Goal: Task Accomplishment & Management: Use online tool/utility

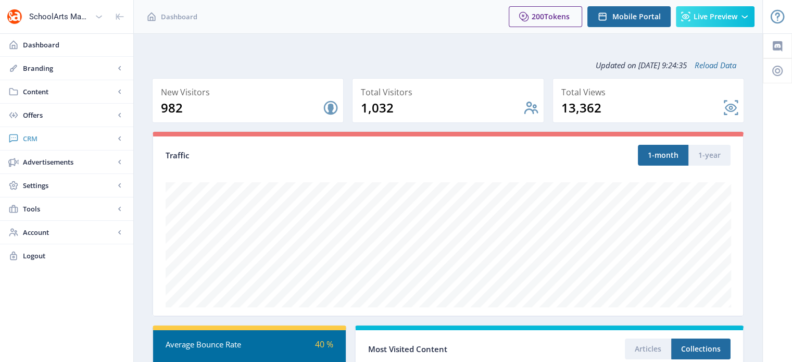
click at [27, 135] on span "CRM" at bounding box center [69, 138] width 92 height 10
click at [44, 160] on span "Readers" at bounding box center [78, 162] width 90 height 10
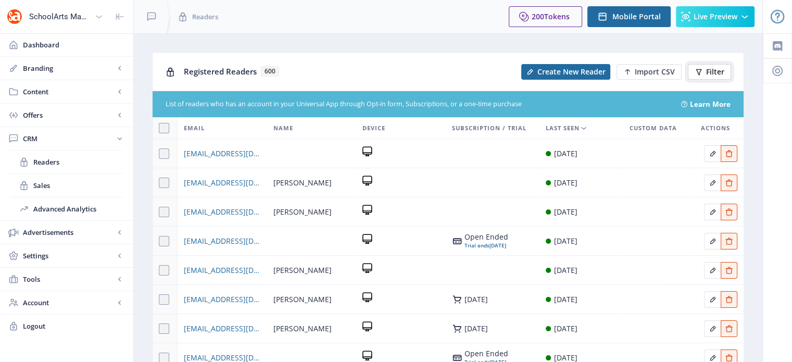
click at [719, 73] on span "Filter" at bounding box center [715, 72] width 18 height 8
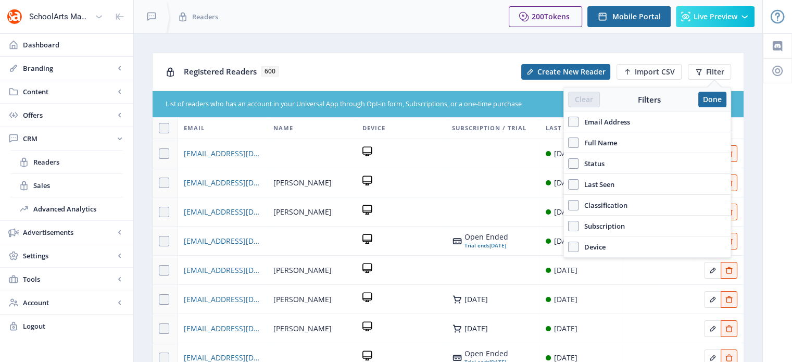
click at [632, 120] on label "Email Address" at bounding box center [647, 122] width 158 height 12
click at [568, 122] on input "Email Address" at bounding box center [568, 122] width 1 height 1
checkbox input "true"
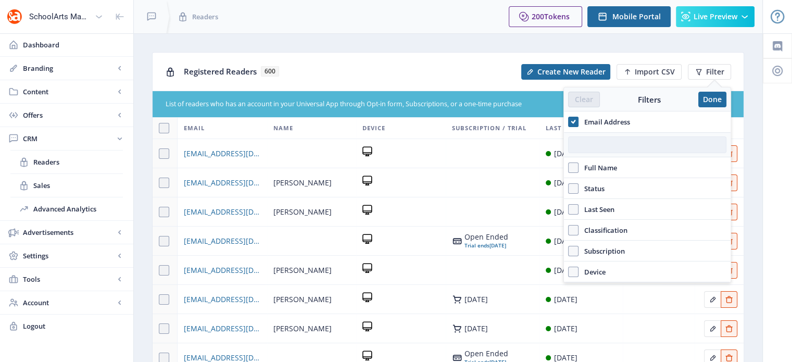
click at [618, 141] on input "text" at bounding box center [647, 144] width 158 height 17
paste input "[EMAIL_ADDRESS][DOMAIN_NAME]"
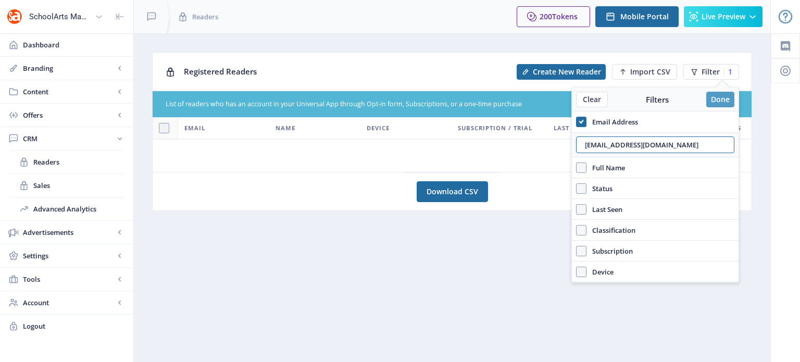
type input "[EMAIL_ADDRESS][DOMAIN_NAME]"
click at [712, 99] on button "Done" at bounding box center [720, 100] width 28 height 16
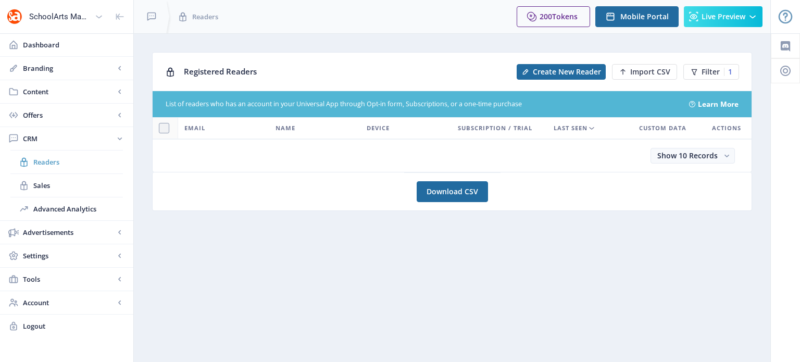
click at [42, 156] on link "Readers" at bounding box center [66, 161] width 112 height 23
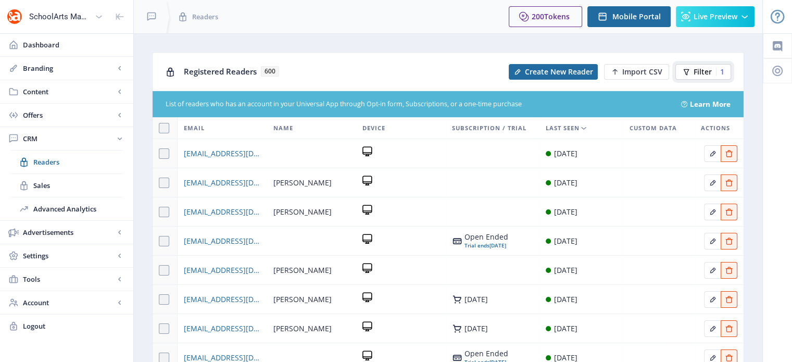
click at [692, 73] on button "Filter 1" at bounding box center [703, 72] width 56 height 16
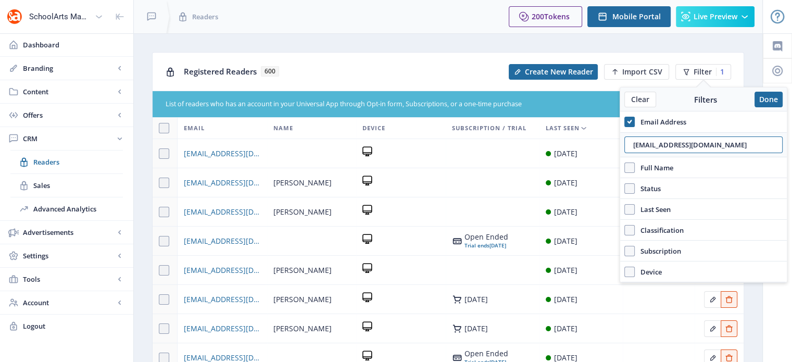
drag, startPoint x: 713, startPoint y: 146, endPoint x: 623, endPoint y: 147, distance: 90.6
click at [623, 147] on div "[EMAIL_ADDRESS][DOMAIN_NAME]" at bounding box center [703, 144] width 167 height 25
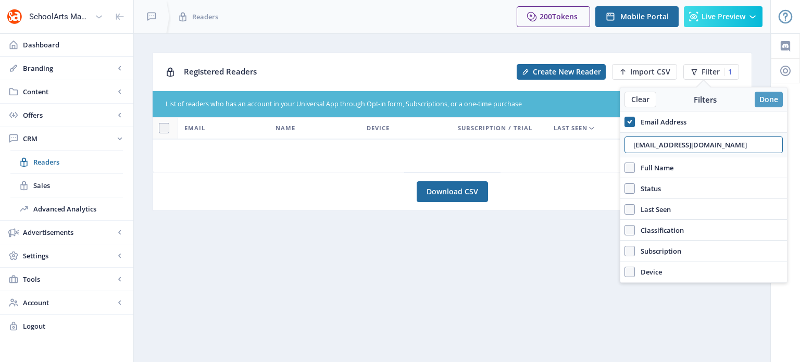
type input "[EMAIL_ADDRESS][DOMAIN_NAME]"
click at [766, 104] on button "Done" at bounding box center [768, 100] width 28 height 16
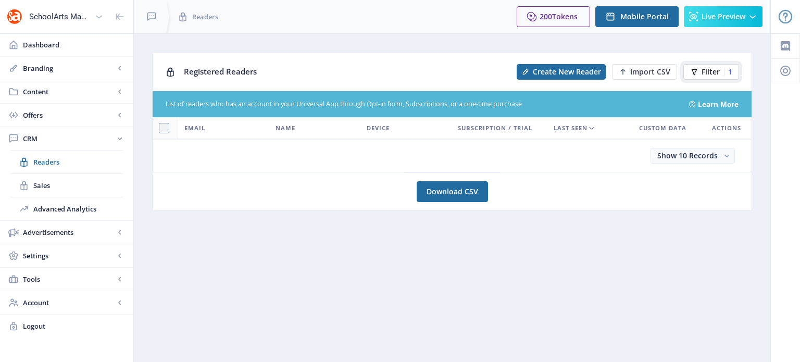
click at [707, 69] on span "Filter" at bounding box center [710, 72] width 18 height 8
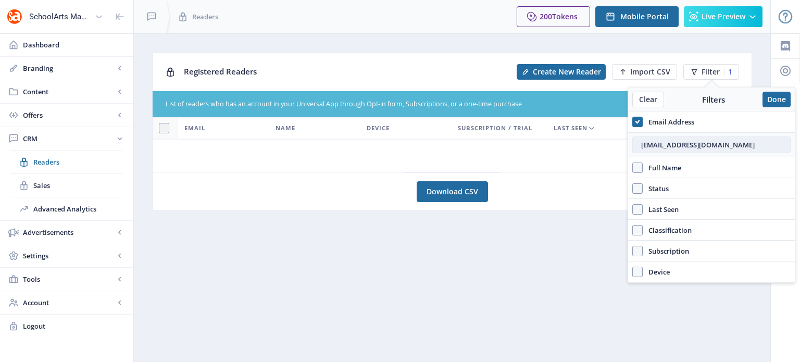
drag, startPoint x: 753, startPoint y: 143, endPoint x: 633, endPoint y: 148, distance: 120.4
click at [633, 148] on input "[EMAIL_ADDRESS][DOMAIN_NAME]" at bounding box center [711, 144] width 158 height 17
type input "[EMAIL_ADDRESS][DOMAIN_NAME]"
click at [779, 97] on button "Done" at bounding box center [776, 100] width 28 height 16
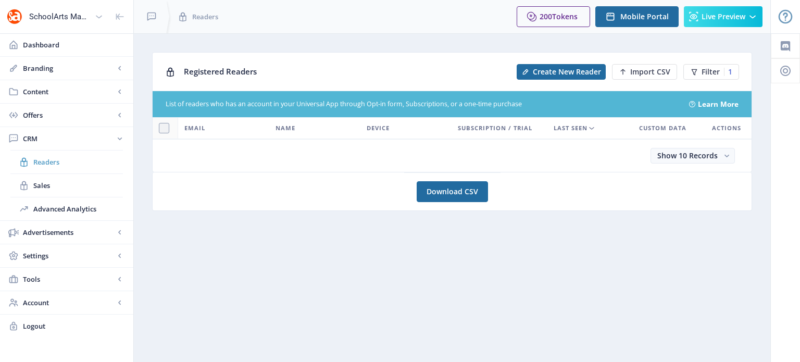
click at [47, 158] on span "Readers" at bounding box center [78, 162] width 90 height 10
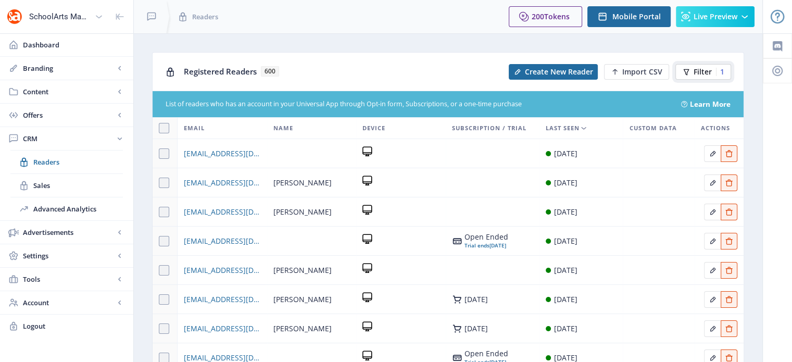
click at [698, 72] on span "Filter" at bounding box center [702, 72] width 18 height 8
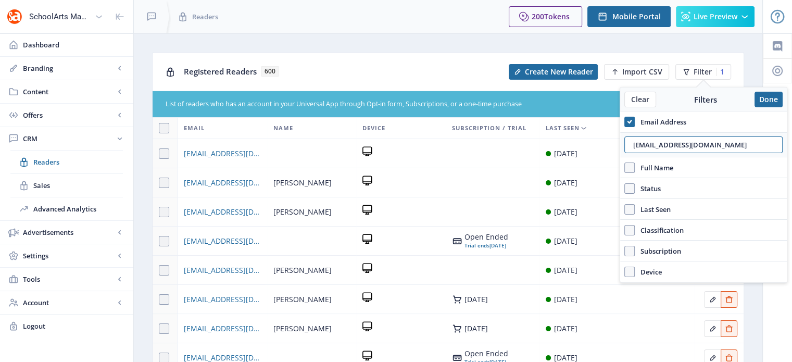
drag, startPoint x: 737, startPoint y: 151, endPoint x: 625, endPoint y: 158, distance: 111.6
click at [625, 158] on div "Email Address [EMAIL_ADDRESS][DOMAIN_NAME] Full Name Status Account Active Last…" at bounding box center [703, 196] width 167 height 171
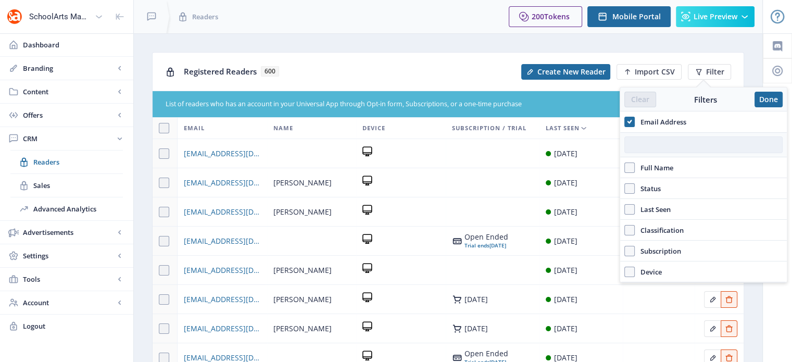
click at [671, 144] on input "text" at bounding box center [703, 144] width 158 height 17
paste input "[EMAIL_ADDRESS][DOMAIN_NAME]"
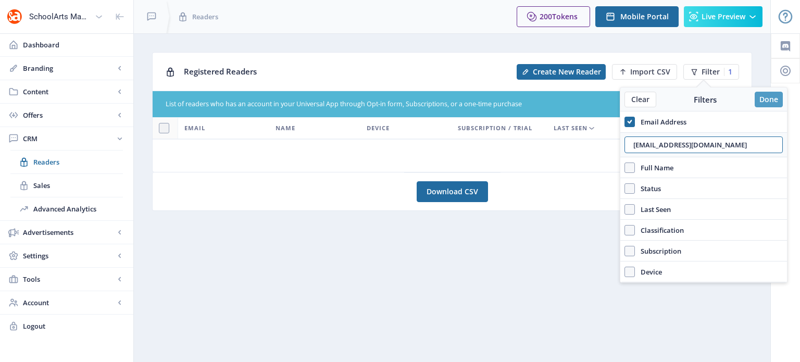
type input "[EMAIL_ADDRESS][DOMAIN_NAME]"
click at [775, 97] on button "Done" at bounding box center [768, 100] width 28 height 16
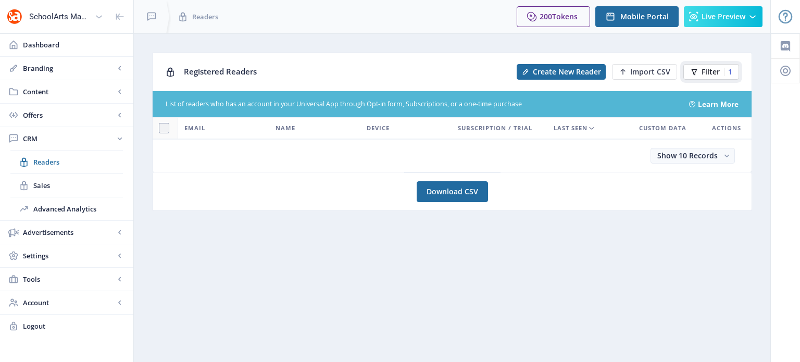
click at [717, 74] on span "Filter" at bounding box center [710, 72] width 18 height 8
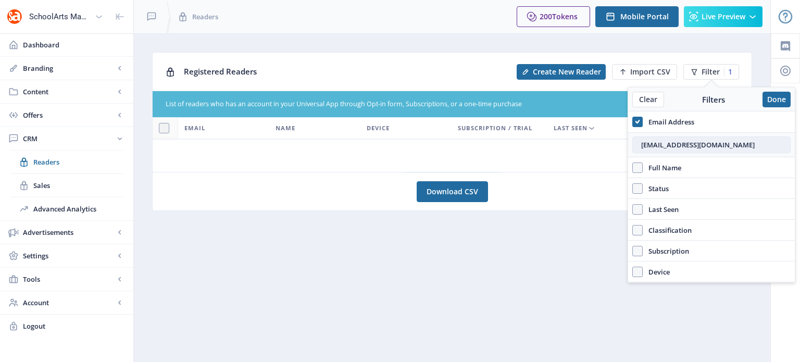
drag, startPoint x: 737, startPoint y: 137, endPoint x: 638, endPoint y: 151, distance: 100.0
click at [638, 151] on input "[EMAIL_ADDRESS][DOMAIN_NAME]" at bounding box center [711, 144] width 158 height 17
type input "[EMAIL_ADDRESS][DOMAIN_NAME]"
click at [779, 99] on button "Done" at bounding box center [776, 100] width 28 height 16
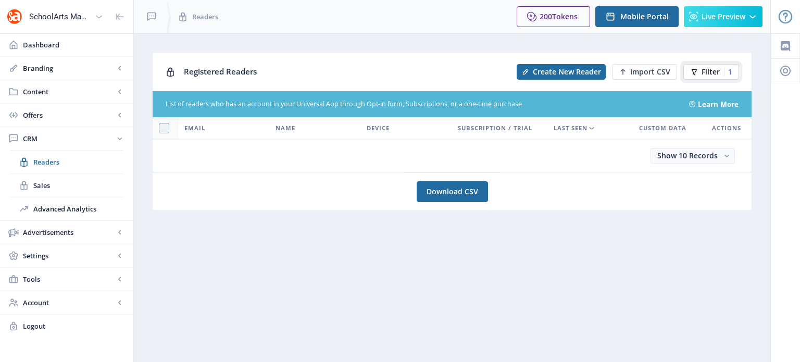
click at [711, 70] on span "Filter" at bounding box center [710, 72] width 18 height 8
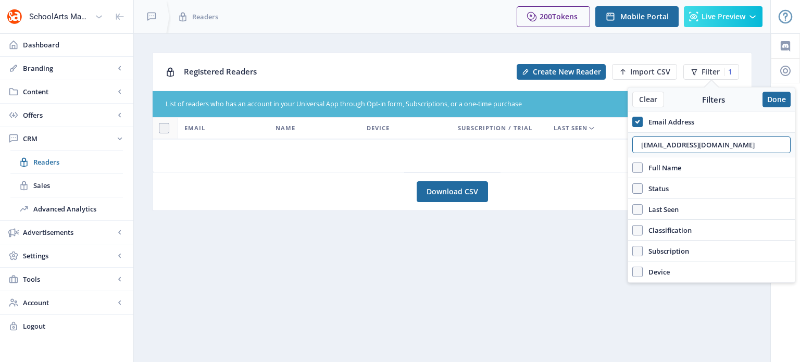
drag, startPoint x: 712, startPoint y: 145, endPoint x: 630, endPoint y: 147, distance: 81.2
click at [630, 147] on div "[EMAIL_ADDRESS][DOMAIN_NAME]" at bounding box center [711, 144] width 167 height 25
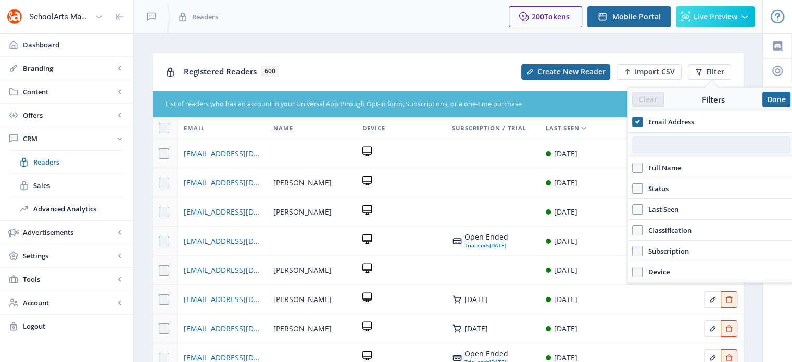
click at [679, 143] on input "text" at bounding box center [711, 144] width 158 height 17
paste input "[EMAIL_ADDRESS][DOMAIN_NAME]"
type input "[EMAIL_ADDRESS][DOMAIN_NAME]"
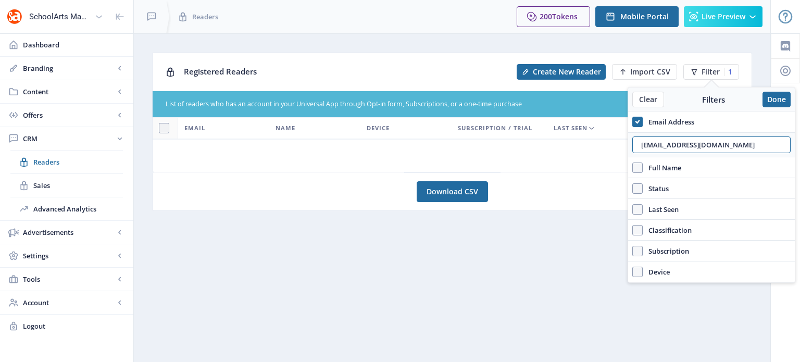
drag, startPoint x: 735, startPoint y: 141, endPoint x: 618, endPoint y: 151, distance: 117.6
click at [618, 151] on nb-layout "SchoolArts Magazine Dashboard Branding App Appearance Brand Brief Pages SEO Web…" at bounding box center [400, 181] width 800 height 362
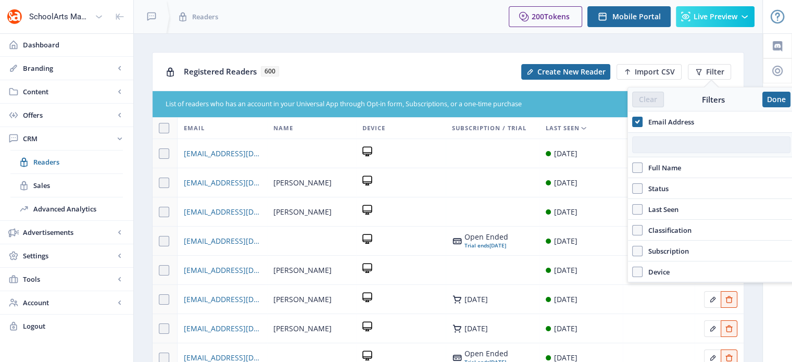
click at [661, 152] on input "text" at bounding box center [711, 144] width 158 height 17
paste input "[EMAIL_ADDRESS][DOMAIN_NAME]"
type input "[EMAIL_ADDRESS][DOMAIN_NAME]"
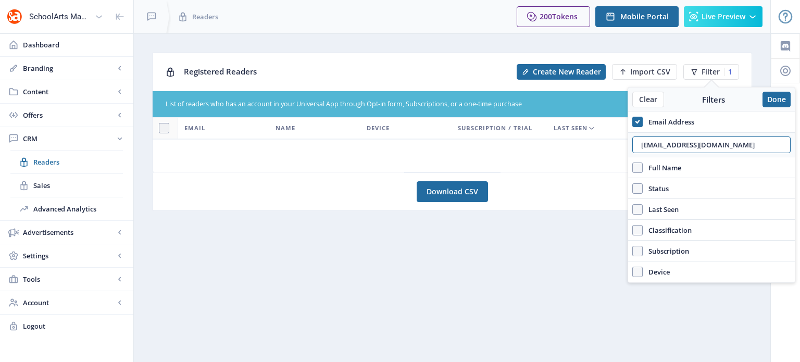
drag, startPoint x: 727, startPoint y: 137, endPoint x: 587, endPoint y: 158, distance: 141.1
click at [587, 158] on nb-layout "SchoolArts Magazine Dashboard Branding App Appearance Brand Brief Pages SEO Web…" at bounding box center [400, 181] width 800 height 362
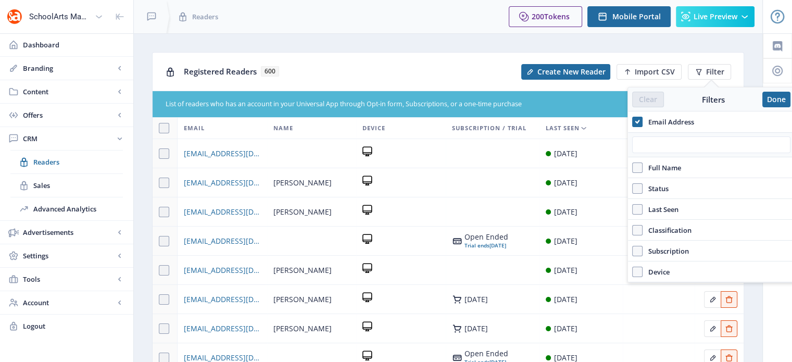
click at [704, 133] on div at bounding box center [711, 144] width 167 height 25
click at [707, 140] on input "text" at bounding box center [711, 144] width 158 height 17
paste input "[EMAIL_ADDRESS][DOMAIN_NAME]"
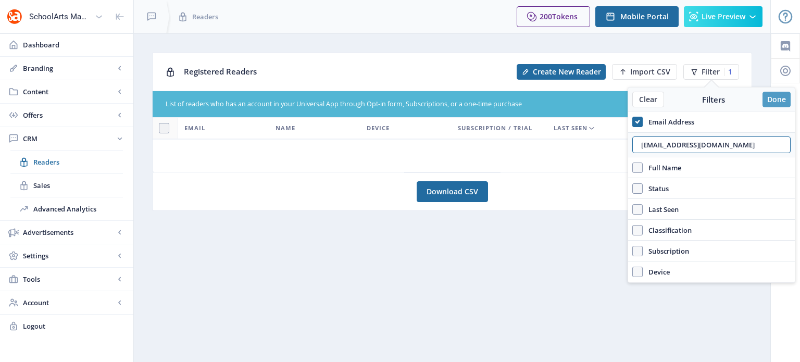
type input "[EMAIL_ADDRESS][DOMAIN_NAME]"
drag, startPoint x: 780, startPoint y: 97, endPoint x: 555, endPoint y: 212, distance: 252.4
click at [555, 212] on app-crm-readers "Registered Readers Create New Reader Import CSV Filter 1 List of readers who ha…" at bounding box center [452, 137] width 600 height 171
drag, startPoint x: 712, startPoint y: 145, endPoint x: 630, endPoint y: 151, distance: 81.5
click at [630, 151] on div "[EMAIL_ADDRESS][DOMAIN_NAME]" at bounding box center [711, 144] width 167 height 25
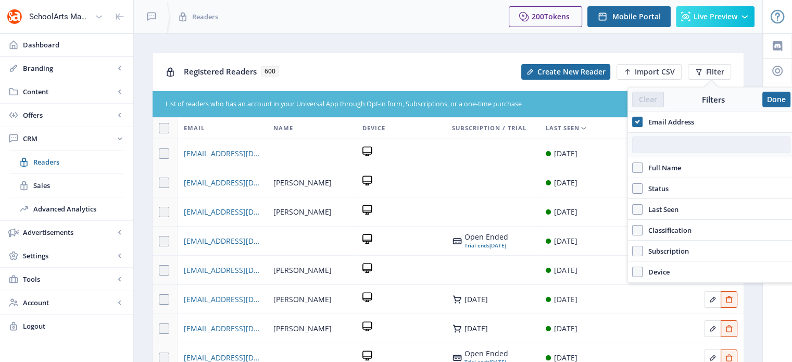
paste input "[EMAIL_ADDRESS][DOMAIN_NAME]"
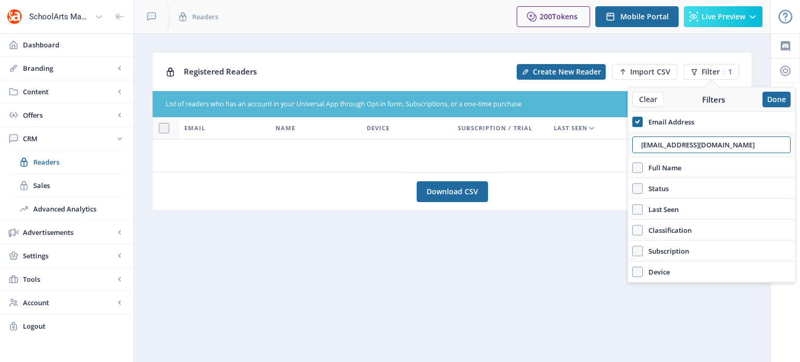
drag, startPoint x: 747, startPoint y: 144, endPoint x: 610, endPoint y: 157, distance: 137.0
type input "[EMAIL_ADDRESS][DOMAIN_NAME]"
drag, startPoint x: 610, startPoint y: 157, endPoint x: 719, endPoint y: 129, distance: 112.4
click at [719, 129] on div "Email Address" at bounding box center [711, 121] width 167 height 21
drag, startPoint x: 739, startPoint y: 147, endPoint x: 633, endPoint y: 155, distance: 107.0
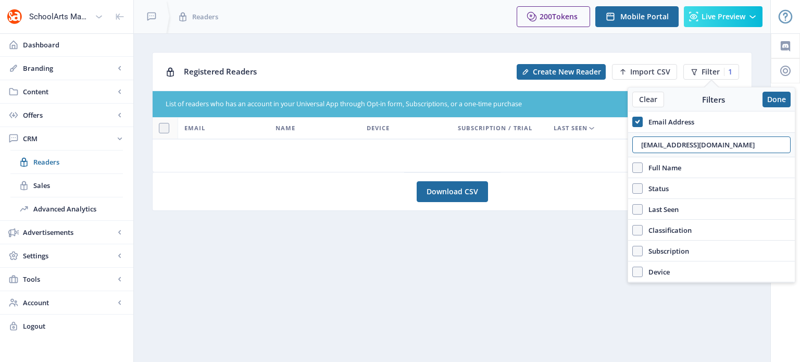
click at [633, 155] on div "[EMAIL_ADDRESS][DOMAIN_NAME]" at bounding box center [711, 144] width 167 height 25
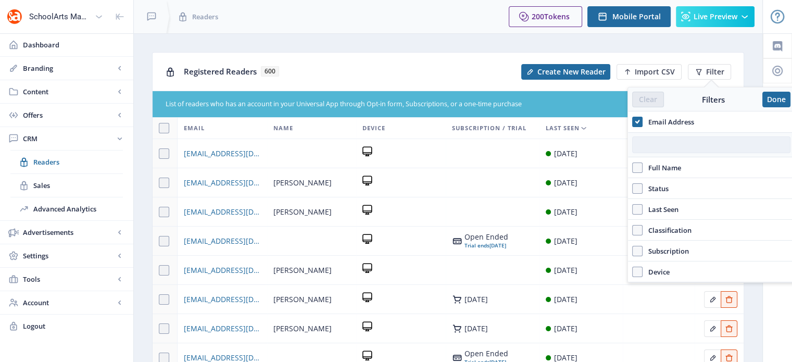
click at [666, 145] on input "text" at bounding box center [711, 144] width 158 height 17
paste input "[PERSON_NAME][EMAIL_ADDRESS][PERSON_NAME][DOMAIN_NAME]"
type input "[PERSON_NAME][EMAIL_ADDRESS][PERSON_NAME][DOMAIN_NAME]"
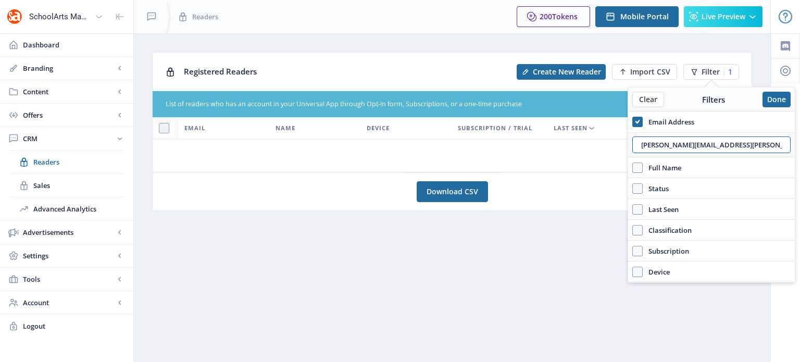
drag, startPoint x: 759, startPoint y: 147, endPoint x: 640, endPoint y: 158, distance: 119.1
click at [640, 158] on div "Email Address [PERSON_NAME][EMAIL_ADDRESS][PERSON_NAME][DOMAIN_NAME] Full Name …" at bounding box center [711, 196] width 167 height 171
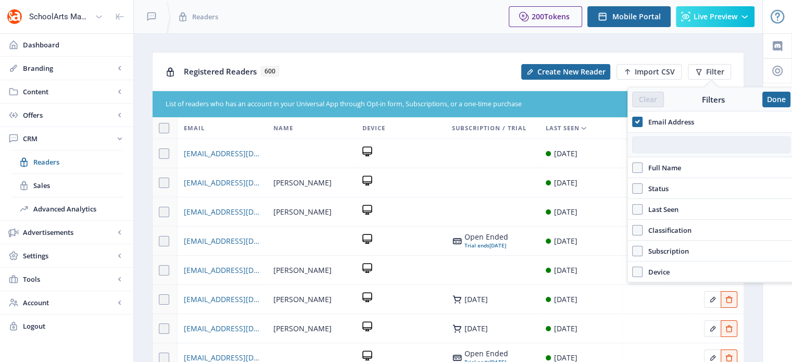
click at [677, 140] on input "text" at bounding box center [711, 144] width 158 height 17
paste input "[EMAIL_ADDRESS][DOMAIN_NAME]"
type input "[EMAIL_ADDRESS][DOMAIN_NAME]"
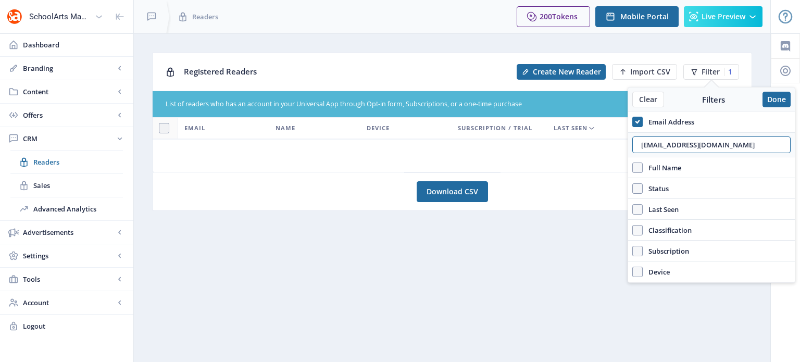
drag, startPoint x: 736, startPoint y: 143, endPoint x: 602, endPoint y: 158, distance: 134.6
click at [602, 158] on nb-layout "SchoolArts Magazine Dashboard Branding App Appearance Brand Brief Pages SEO Web…" at bounding box center [400, 181] width 800 height 362
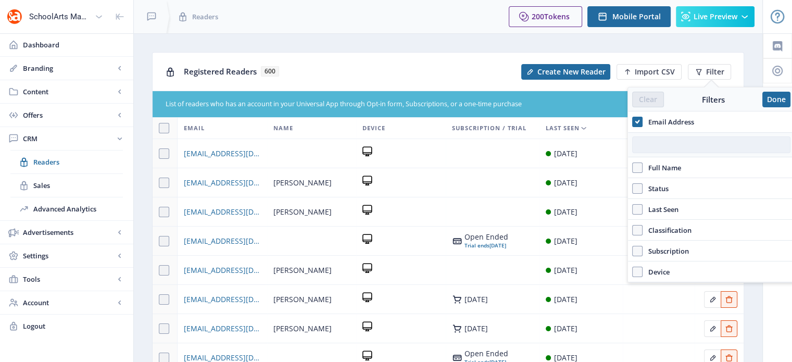
click at [660, 145] on input "text" at bounding box center [711, 144] width 158 height 17
paste input "[EMAIL_ADDRESS][DOMAIN_NAME]"
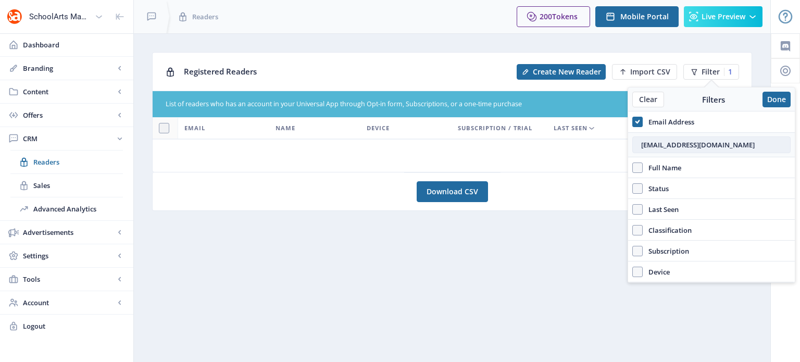
type input "[EMAIL_ADDRESS][DOMAIN_NAME]"
click at [781, 99] on button "Done" at bounding box center [776, 100] width 28 height 16
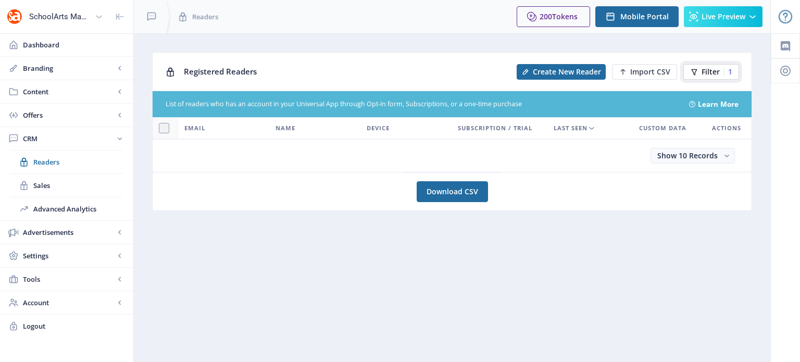
click at [706, 70] on span "Filter" at bounding box center [710, 72] width 18 height 8
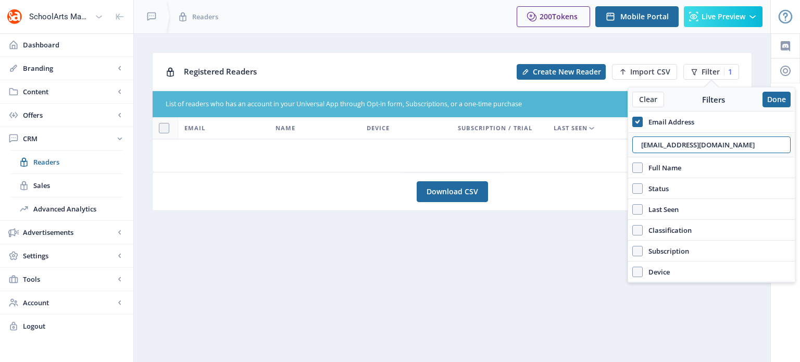
drag, startPoint x: 713, startPoint y: 142, endPoint x: 589, endPoint y: 151, distance: 123.8
click at [589, 151] on nb-layout "SchoolArts Magazine Dashboard Branding App Appearance Brand Brief Pages SEO Web…" at bounding box center [400, 181] width 800 height 362
type input "[EMAIL_ADDRESS][DOMAIN_NAME]"
click at [772, 96] on button "Done" at bounding box center [776, 100] width 28 height 16
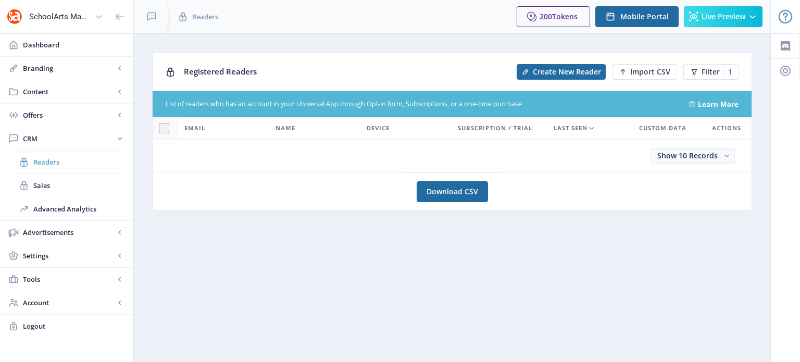
click at [60, 162] on span "Readers" at bounding box center [78, 162] width 90 height 10
